Goal: Information Seeking & Learning: Find specific fact

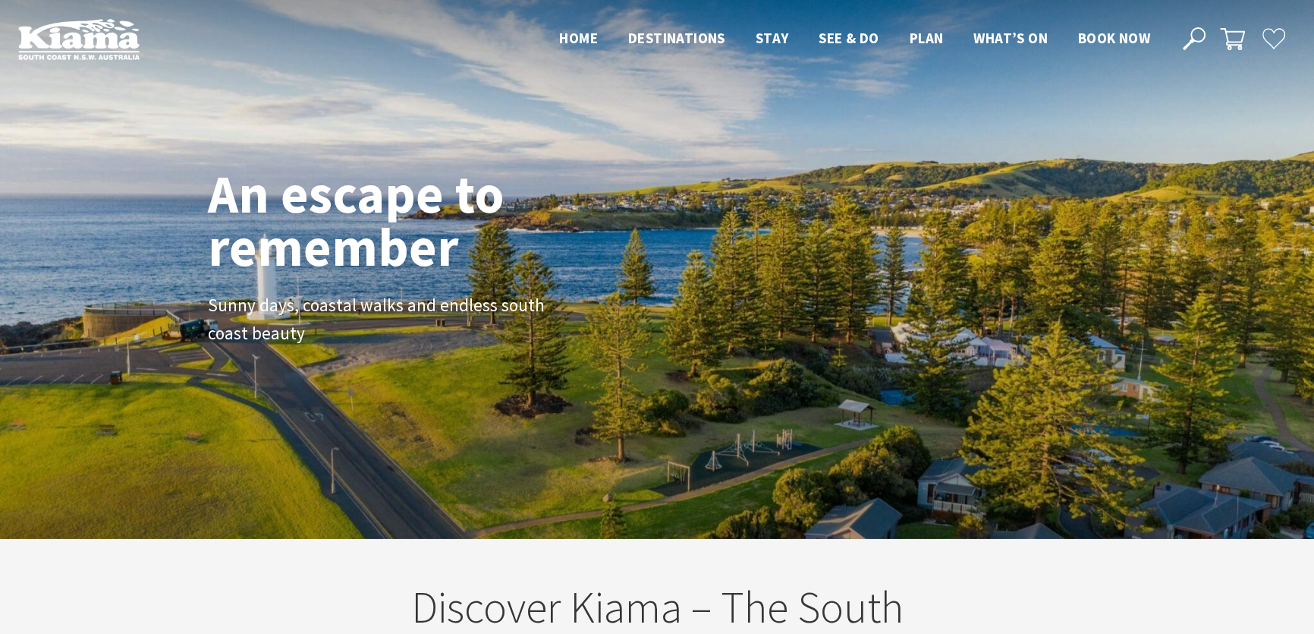
scroll to position [240, 1324]
click at [1198, 35] on icon at bounding box center [1194, 38] width 23 height 23
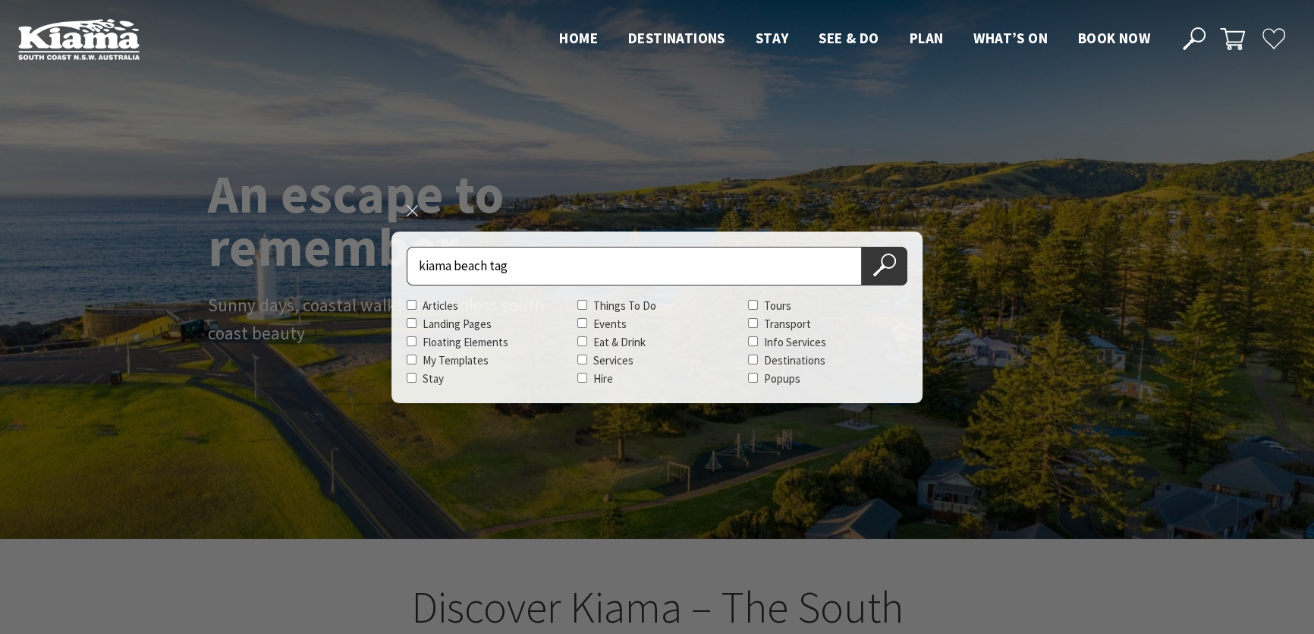
type input "kiama beach tag"
click at [862, 247] on button "Search Now" at bounding box center [885, 266] width 46 height 39
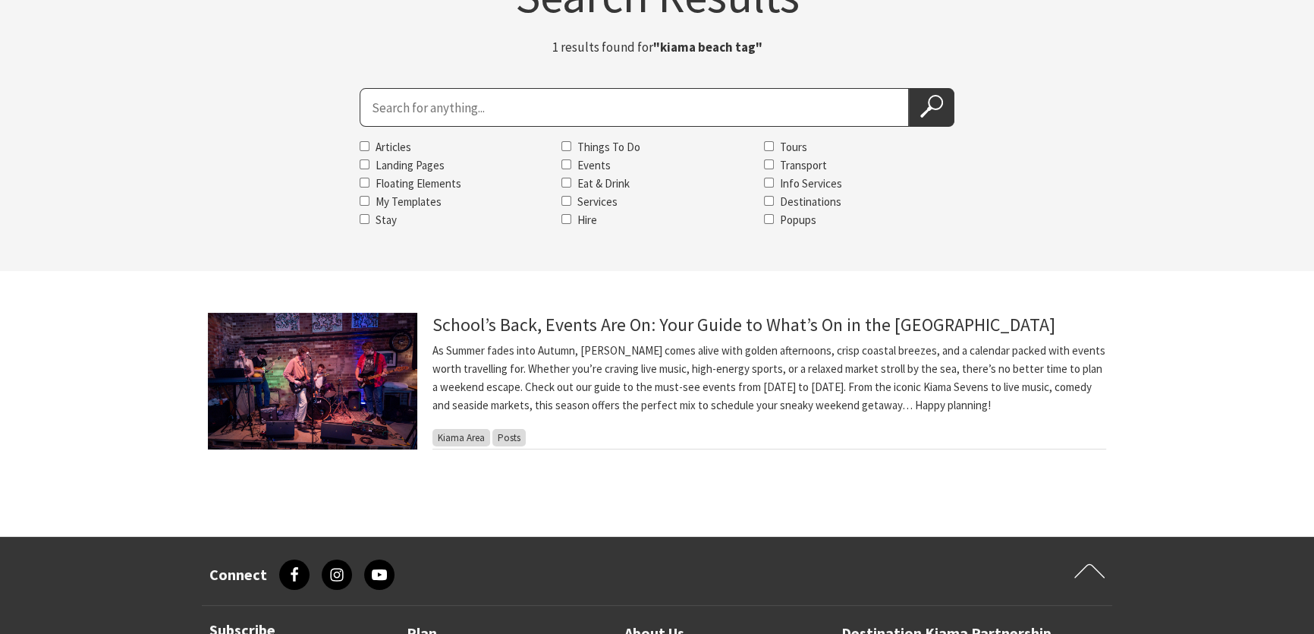
scroll to position [206, 0]
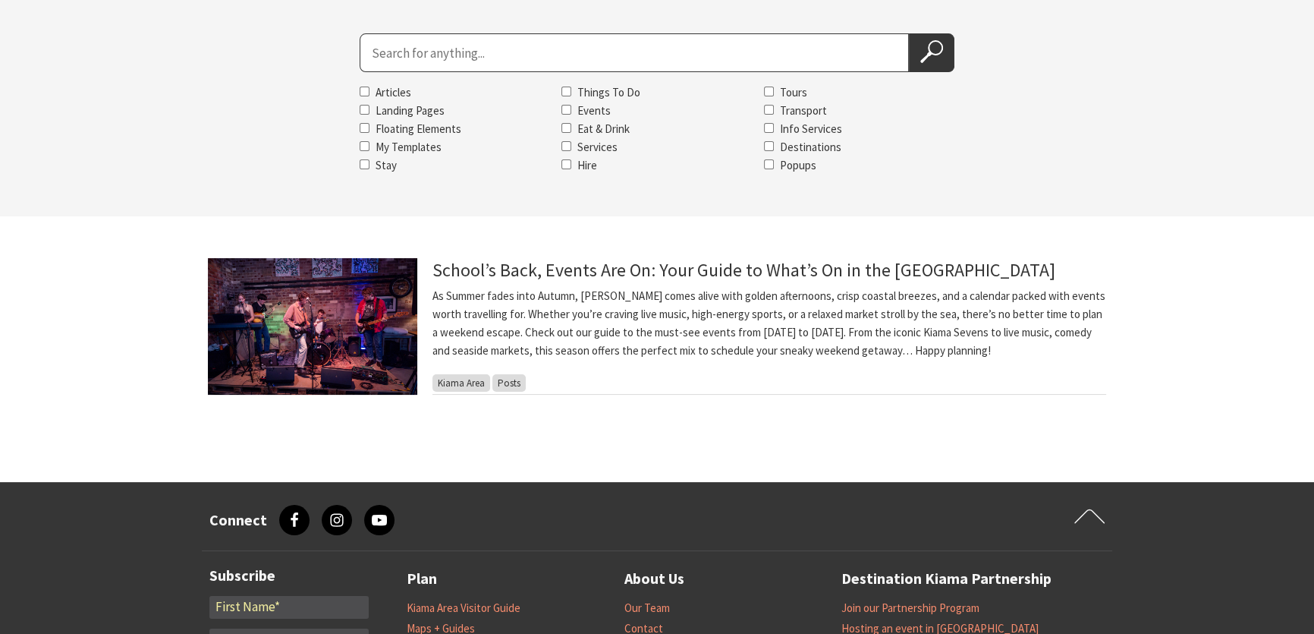
click at [473, 385] on span "Kiama Area" at bounding box center [461, 382] width 58 height 17
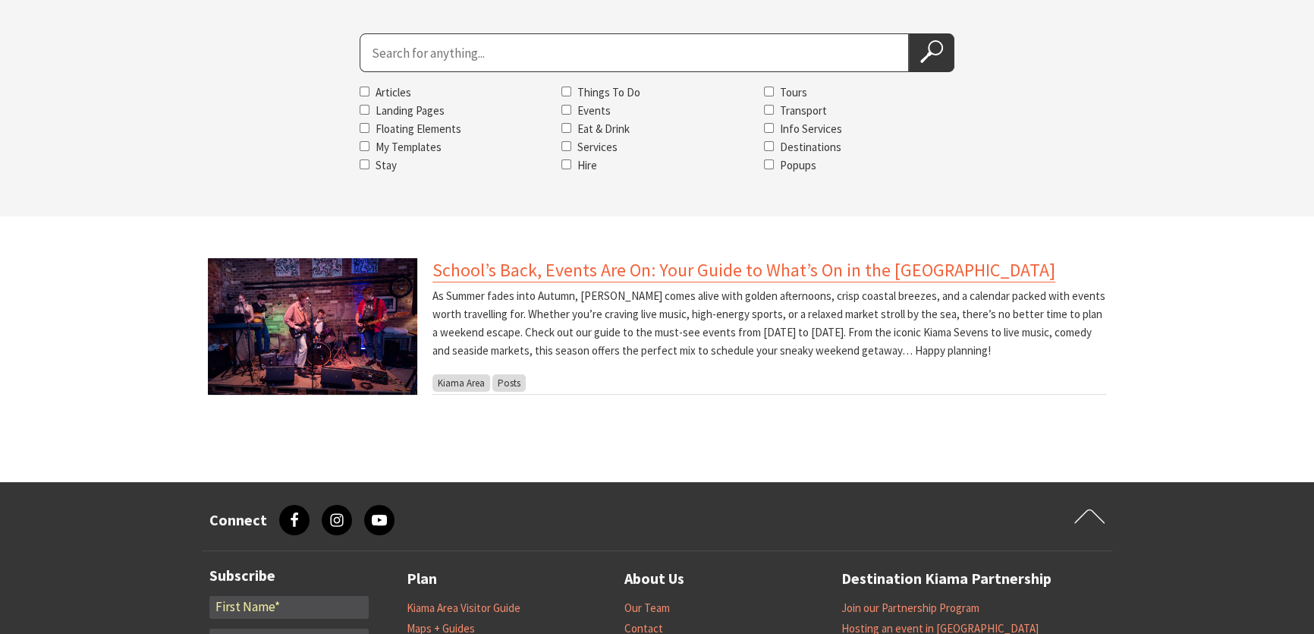
click at [590, 277] on link "School’s Back, Events Are On: Your Guide to What’s On in the Kiama Area" at bounding box center [743, 270] width 623 height 24
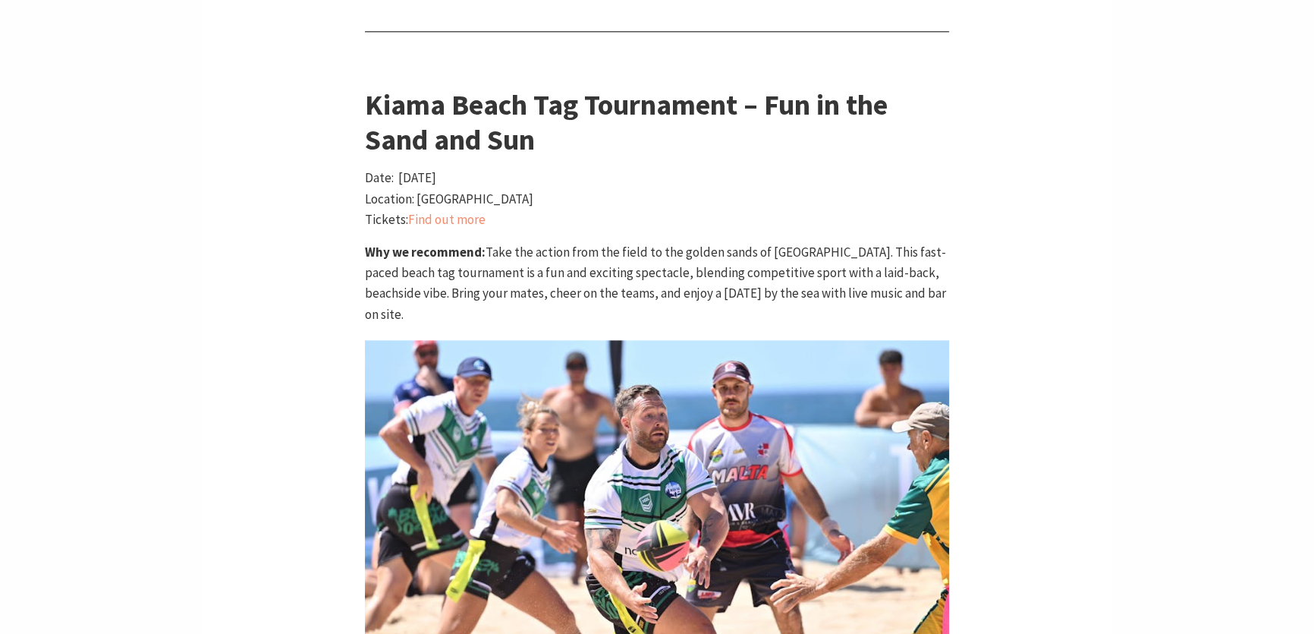
scroll to position [2345, 0]
click at [448, 212] on span "Find out more" at bounding box center [446, 220] width 77 height 17
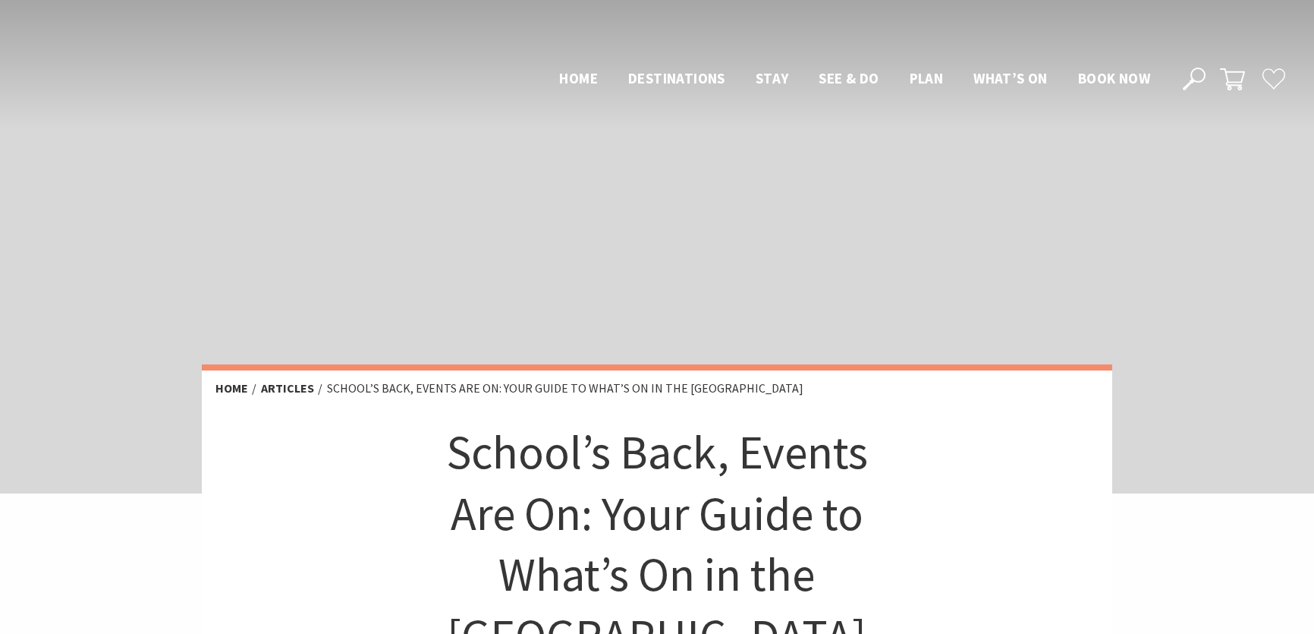
scroll to position [2345, 0]
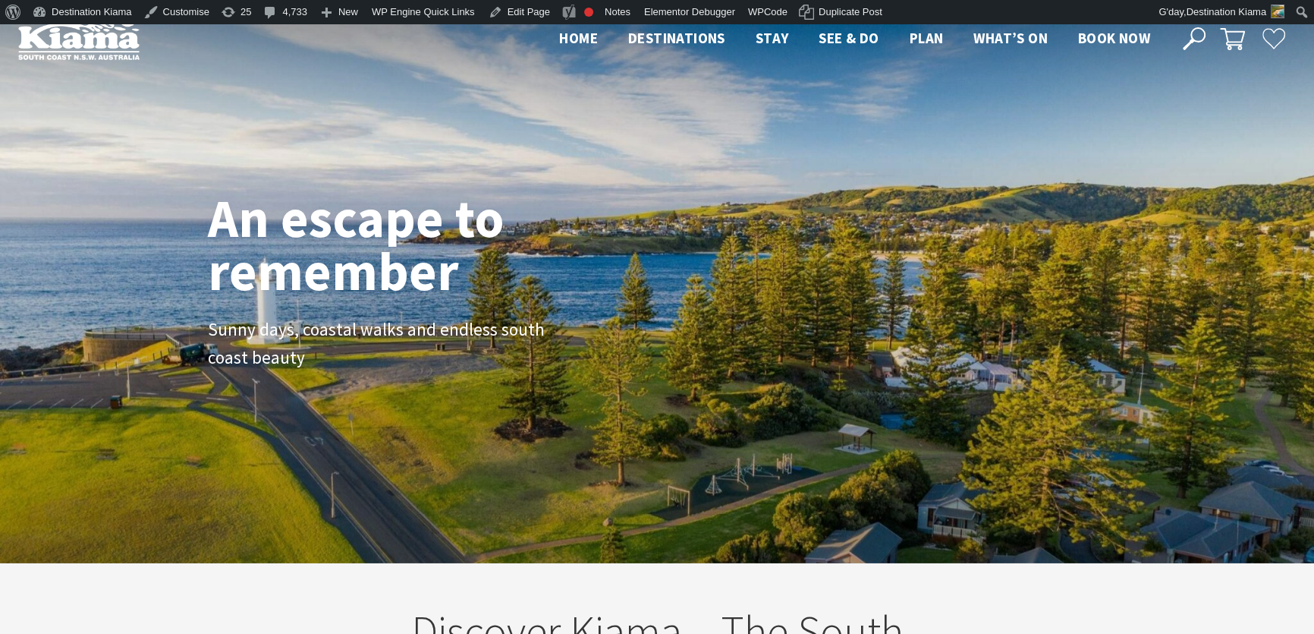
scroll to position [263, 1324]
click at [1189, 29] on icon at bounding box center [1194, 38] width 23 height 23
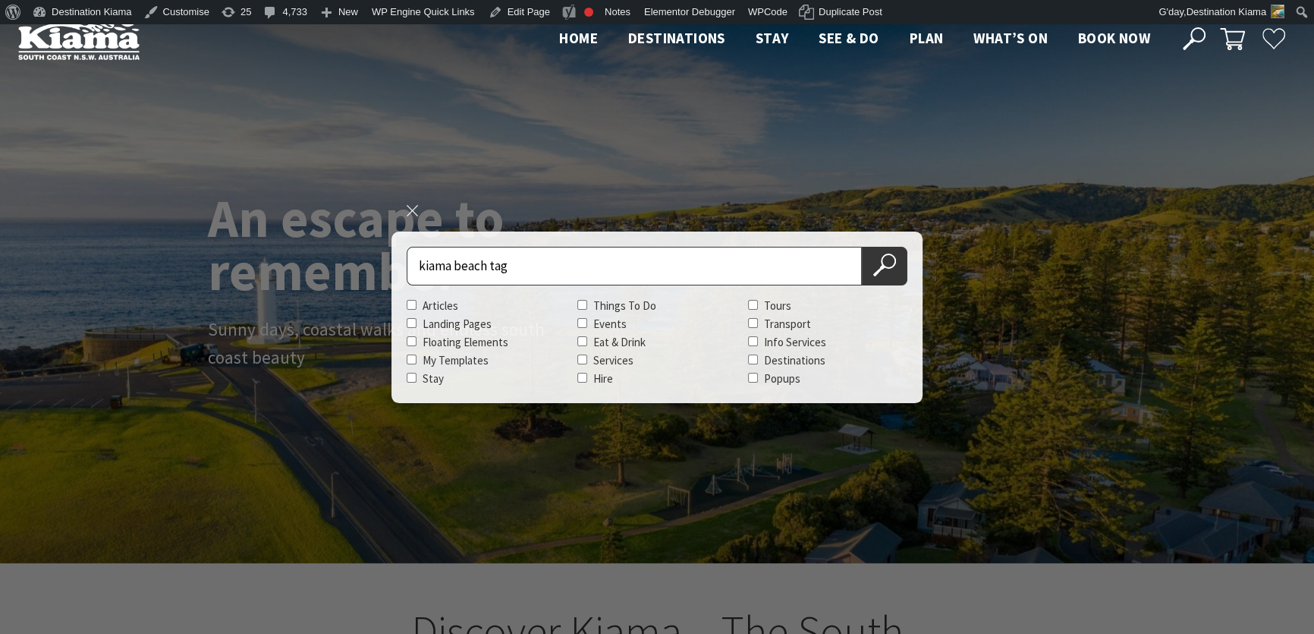
type input "kiama beach tag"
click at [862, 247] on button "Search Now" at bounding box center [885, 266] width 46 height 39
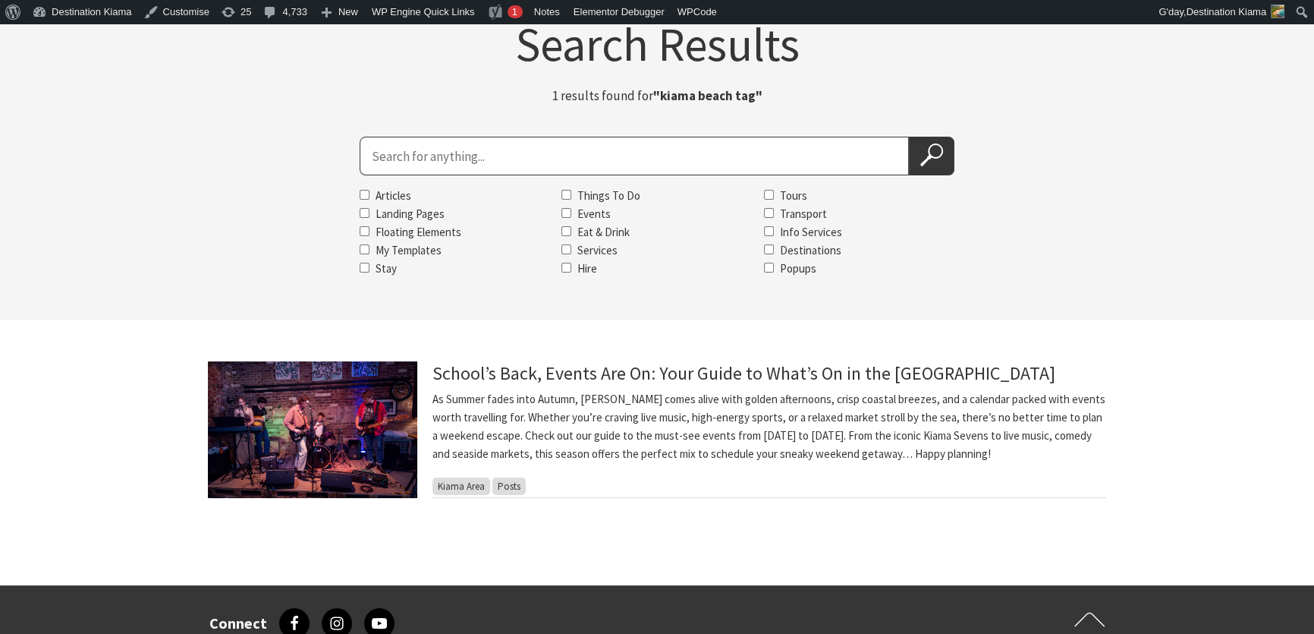
scroll to position [137, 0]
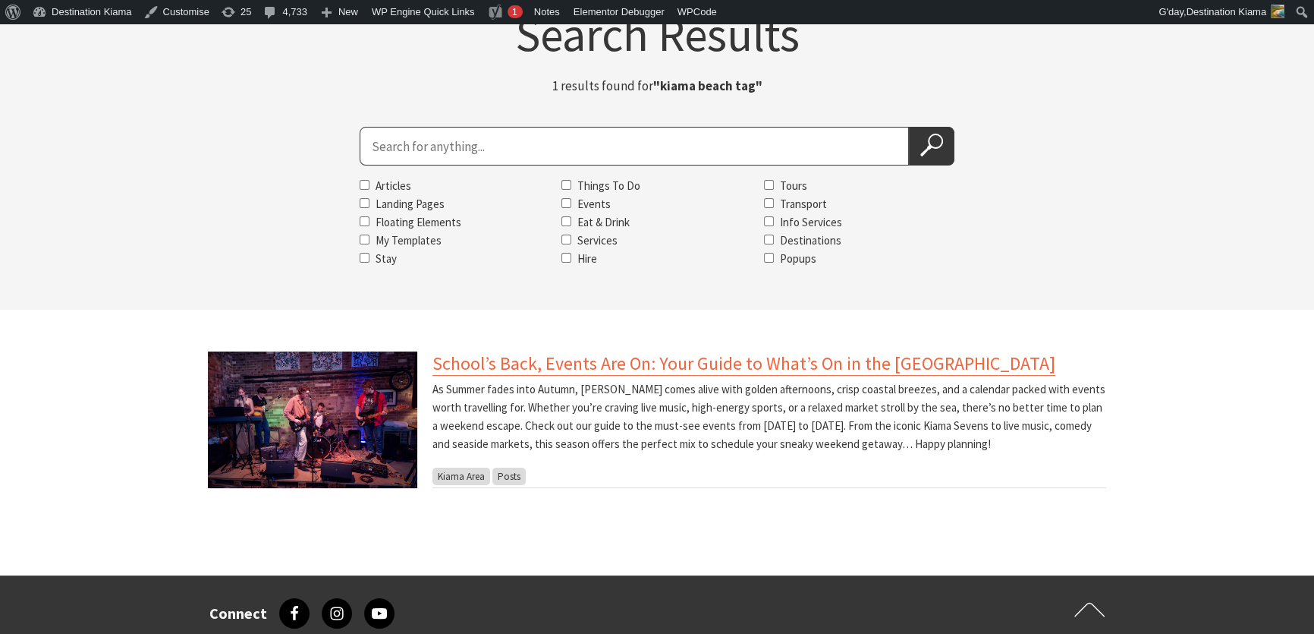
click at [584, 370] on link "School’s Back, Events Are On: Your Guide to What’s On in the [GEOGRAPHIC_DATA]" at bounding box center [743, 363] width 623 height 24
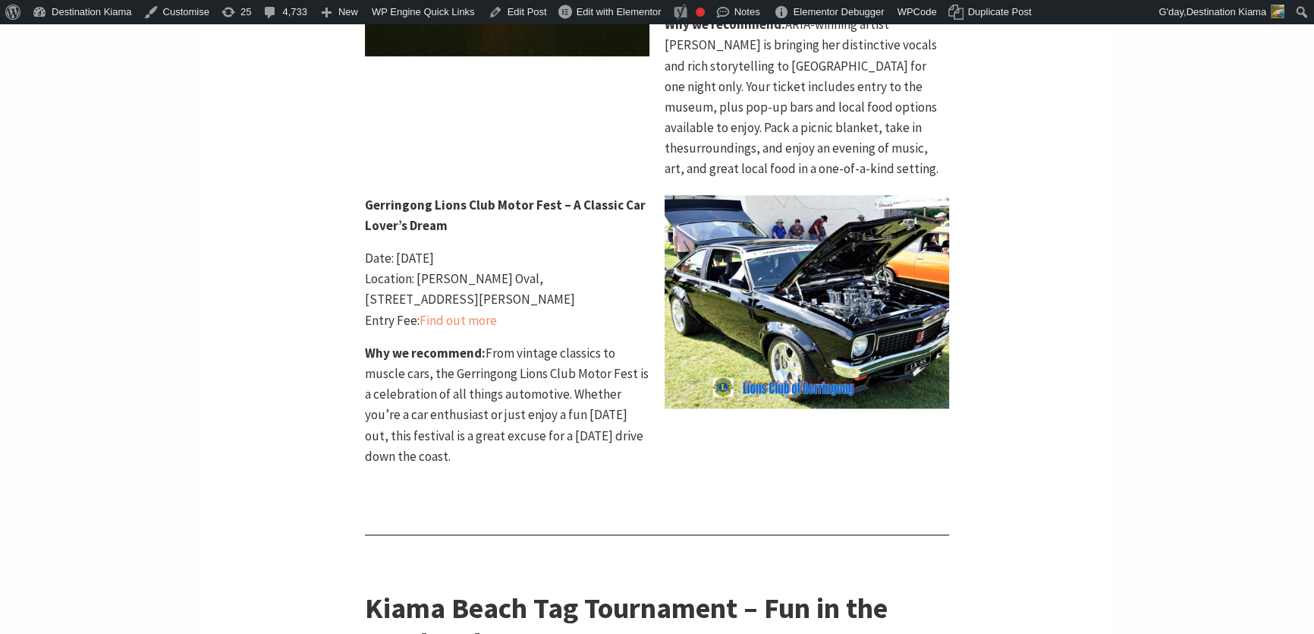
scroll to position [1793, 0]
